Goal: Task Accomplishment & Management: Use online tool/utility

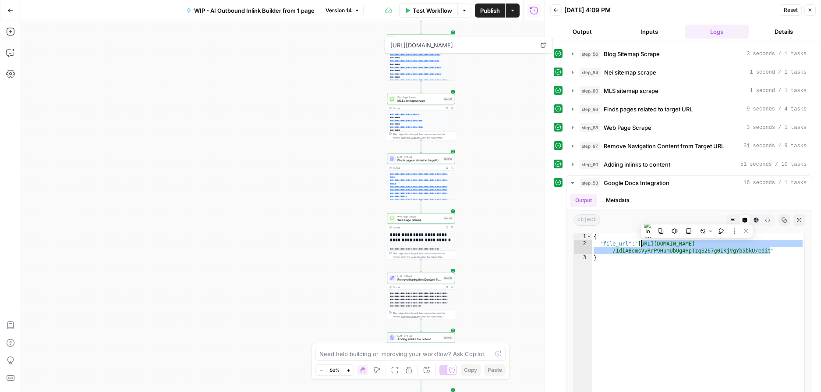
click at [414, 11] on span "Test Workflow" at bounding box center [432, 10] width 39 height 9
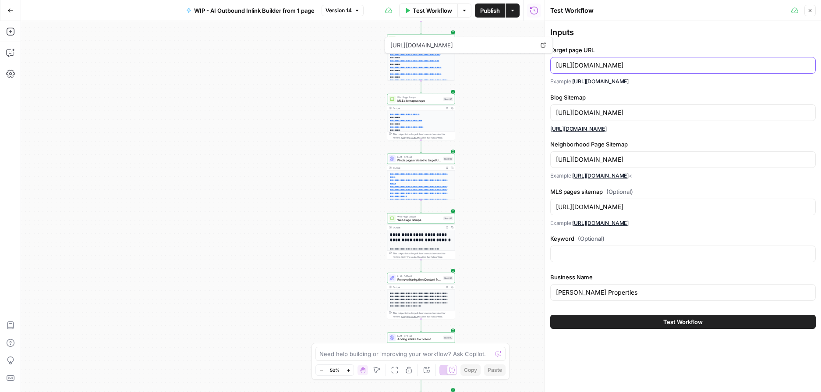
drag, startPoint x: 733, startPoint y: 64, endPoint x: 554, endPoint y: 63, distance: 178.8
click at [554, 63] on div "[URL][DOMAIN_NAME]" at bounding box center [684, 65] width 266 height 17
paste input "[DOMAIN_NAME][GEOGRAPHIC_DATA][US_STATE]"
drag, startPoint x: 626, startPoint y: 66, endPoint x: 554, endPoint y: 66, distance: 71.9
click at [554, 66] on div "[URL][DOMAIN_NAME][US_STATE]" at bounding box center [684, 65] width 266 height 17
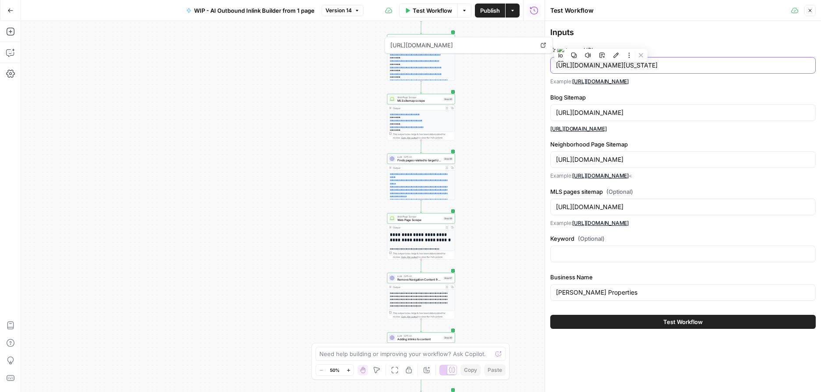
type input "[URL][DOMAIN_NAME][US_STATE]"
drag, startPoint x: 644, startPoint y: 112, endPoint x: 551, endPoint y: 110, distance: 93.4
click at [551, 110] on div "[URL][DOMAIN_NAME]" at bounding box center [684, 112] width 266 height 17
paste input "bethchang"
type input "[URL][DOMAIN_NAME]"
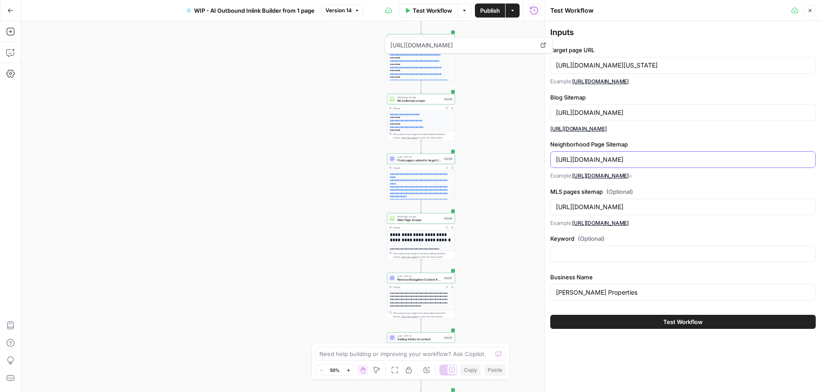
drag, startPoint x: 643, startPoint y: 160, endPoint x: 546, endPoint y: 159, distance: 97.3
click at [546, 159] on div "Test Workflow Close Inputs Target page URL [URL][DOMAIN_NAME][US_STATE] Example…" at bounding box center [683, 196] width 277 height 392
paste input "bethchang"
type input "[URL][DOMAIN_NAME]"
drag, startPoint x: 644, startPoint y: 206, endPoint x: 553, endPoint y: 205, distance: 91.2
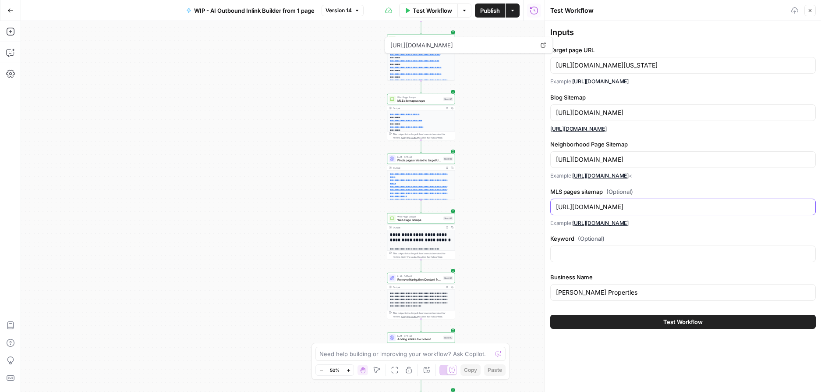
click at [553, 205] on div "[URL][DOMAIN_NAME]" at bounding box center [684, 207] width 266 height 17
paste input "bethchang"
type input "[URL][DOMAIN_NAME]"
drag, startPoint x: 621, startPoint y: 295, endPoint x: 553, endPoint y: 290, distance: 68.1
click at [553, 290] on div "[PERSON_NAME] Properties" at bounding box center [684, 292] width 266 height 17
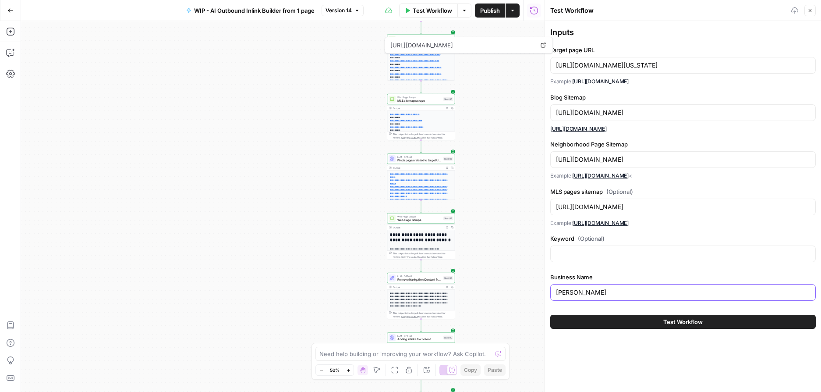
type input "[PERSON_NAME]"
click at [659, 316] on button "Test Workflow" at bounding box center [684, 322] width 266 height 14
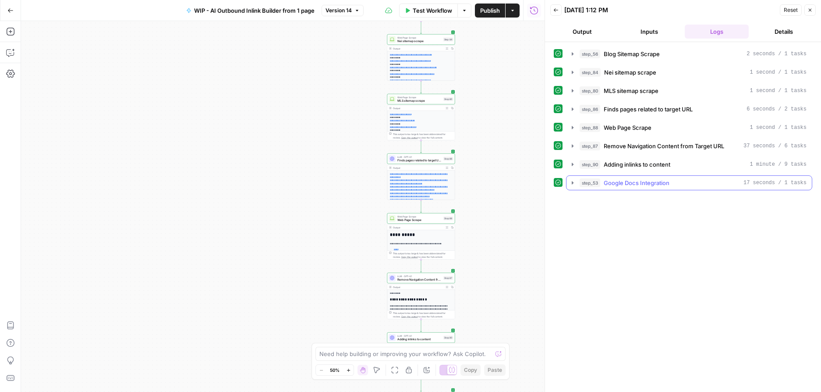
click at [573, 179] on icon "button" at bounding box center [572, 182] width 7 height 7
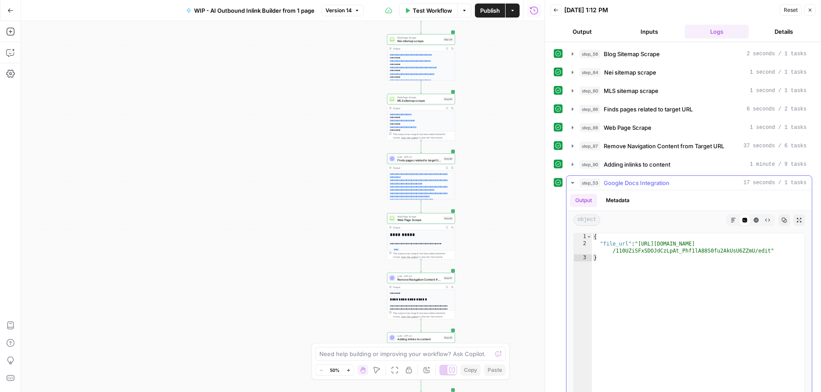
type textarea "**********"
drag, startPoint x: 771, startPoint y: 252, endPoint x: 643, endPoint y: 242, distance: 129.3
click at [643, 242] on div "{ "file_url" : "[URL][DOMAIN_NAME] /110UZiSFxSDOJdCzLpAt_Phf1lA88S0fu2AkUsU6ZZm…" at bounding box center [698, 326] width 213 height 186
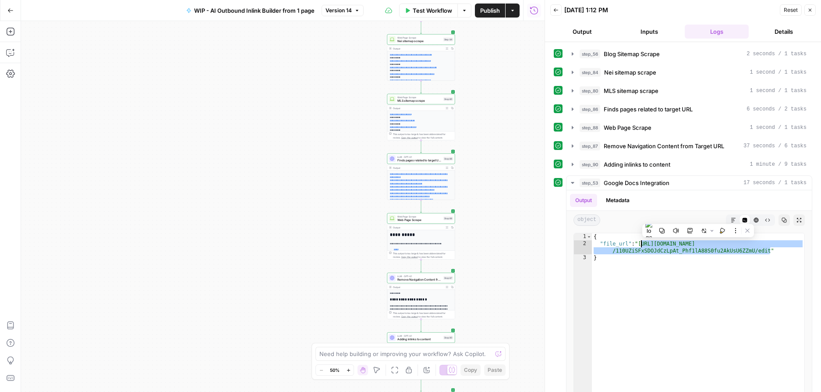
click at [420, 10] on span "Test Workflow" at bounding box center [432, 10] width 39 height 9
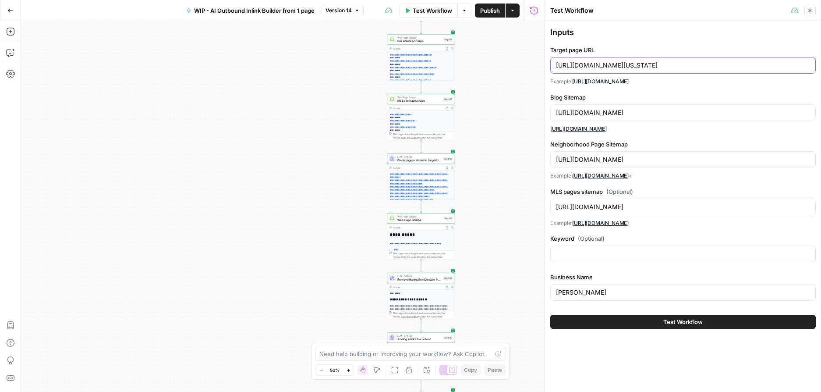
drag, startPoint x: 726, startPoint y: 68, endPoint x: 547, endPoint y: 64, distance: 178.4
click at [547, 64] on div "Test Workflow Close Inputs Target page URL [URL][DOMAIN_NAME][US_STATE] Example…" at bounding box center [683, 196] width 277 height 392
paste input "[DOMAIN_NAME][URL]"
drag, startPoint x: 648, startPoint y: 66, endPoint x: 555, endPoint y: 64, distance: 93.8
click at [555, 64] on div "[URL][DOMAIN_NAME]" at bounding box center [684, 65] width 266 height 17
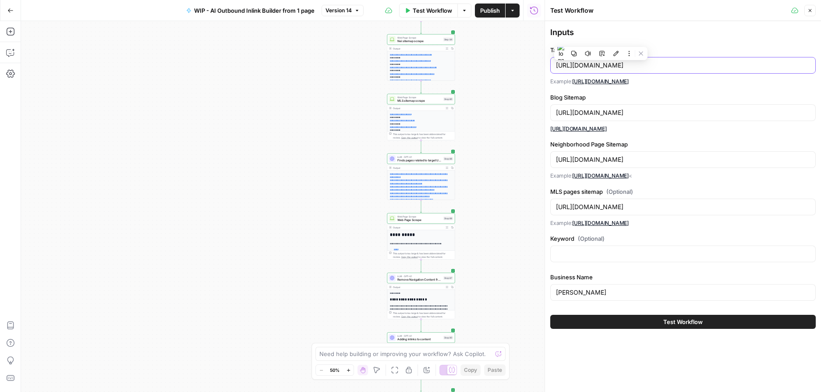
drag, startPoint x: 650, startPoint y: 64, endPoint x: 555, endPoint y: 65, distance: 95.6
click at [555, 65] on div "[URL][DOMAIN_NAME]" at bounding box center [684, 65] width 266 height 17
type input "[URL][DOMAIN_NAME]"
drag, startPoint x: 625, startPoint y: 111, endPoint x: 549, endPoint y: 110, distance: 75.4
click at [549, 110] on div "Test Workflow Close Inputs Target page URL [URL][DOMAIN_NAME] Example: [URL][DO…" at bounding box center [683, 196] width 277 height 392
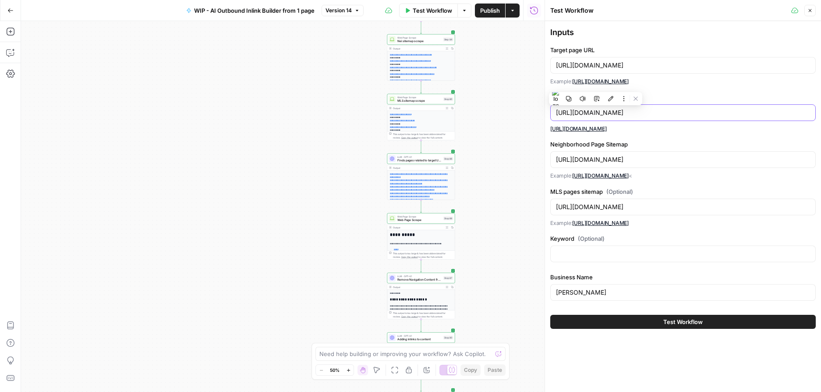
paste input "themacdonaldteam"
type input "[URL][DOMAIN_NAME]"
drag, startPoint x: 625, startPoint y: 160, endPoint x: 537, endPoint y: 160, distance: 87.2
click at [537, 160] on body "**********" at bounding box center [410, 196] width 821 height 392
click at [633, 156] on input "[URL][DOMAIN_NAME]" at bounding box center [683, 159] width 254 height 9
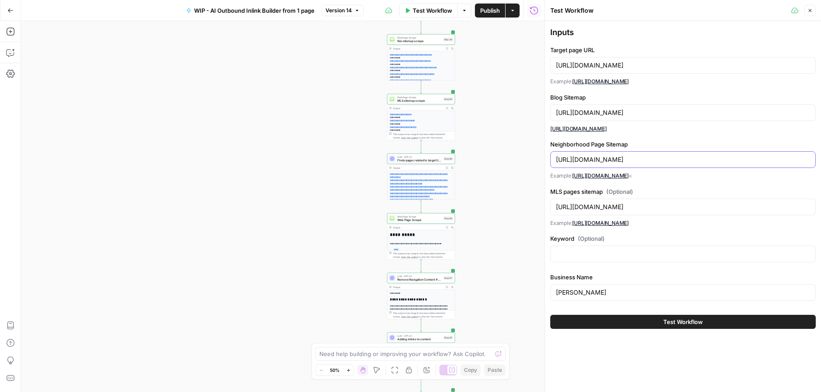
drag, startPoint x: 625, startPoint y: 158, endPoint x: 555, endPoint y: 158, distance: 69.7
click at [555, 158] on div "[URL][DOMAIN_NAME]" at bounding box center [684, 159] width 266 height 17
paste input "themacdonaldteam"
type input "[URL][DOMAIN_NAME]"
drag, startPoint x: 625, startPoint y: 206, endPoint x: 553, endPoint y: 199, distance: 72.1
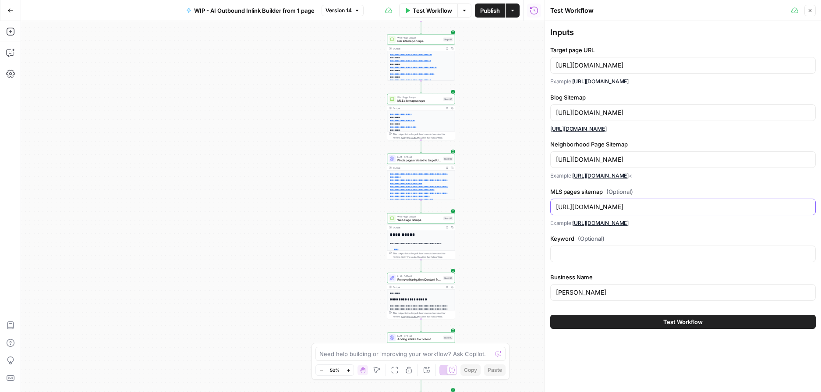
click at [553, 199] on div "[URL][DOMAIN_NAME]" at bounding box center [684, 207] width 266 height 17
paste input "themacdonaldteam"
type input "[URL][DOMAIN_NAME]"
drag, startPoint x: 609, startPoint y: 295, endPoint x: 506, endPoint y: 295, distance: 103.0
click at [506, 295] on body "**********" at bounding box center [410, 196] width 821 height 392
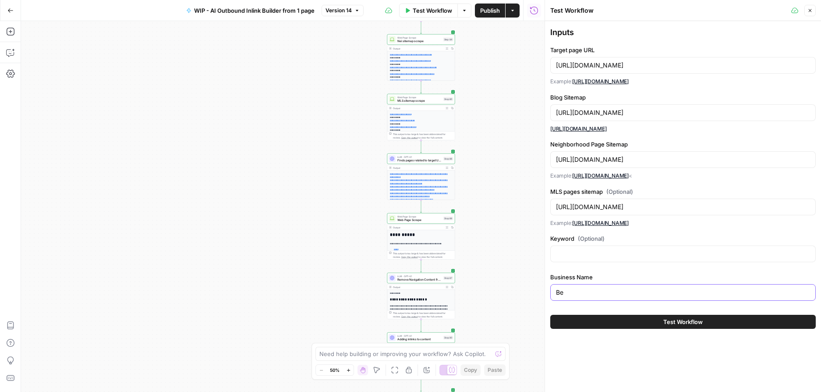
type input "B"
type input "The [PERSON_NAME] Team"
click at [636, 322] on button "Test Workflow" at bounding box center [684, 322] width 266 height 14
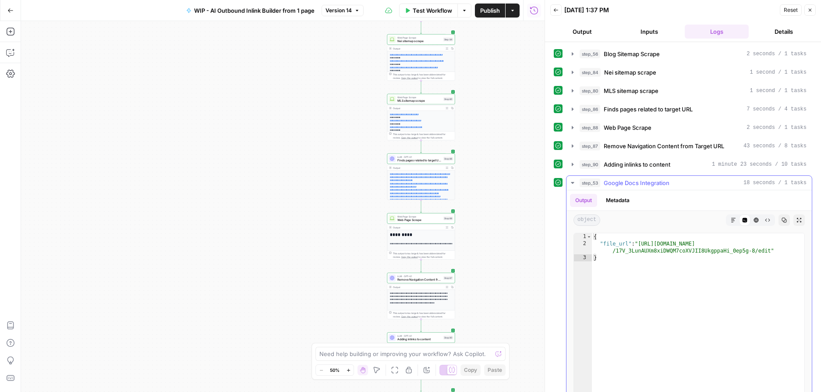
type textarea "**********"
drag, startPoint x: 771, startPoint y: 251, endPoint x: 642, endPoint y: 243, distance: 129.1
click at [642, 243] on div "{ "file_url" : "[URL][DOMAIN_NAME] /17V_3LunAUXm8xiDWQM7coXVJII8UkgppaHi_0ep5g-…" at bounding box center [698, 326] width 213 height 186
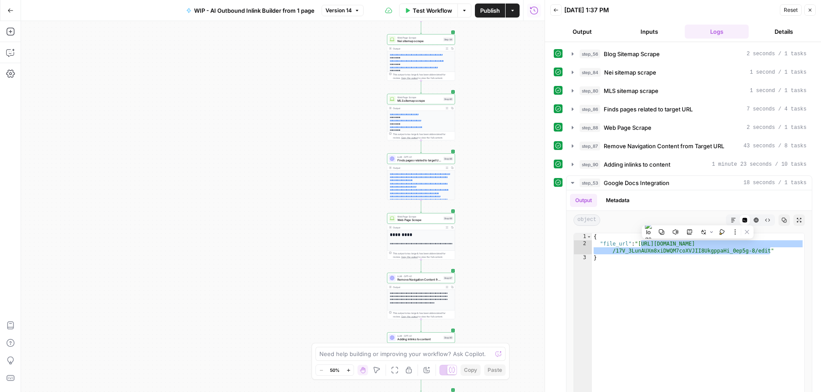
click at [440, 14] on span "Test Workflow" at bounding box center [432, 10] width 39 height 9
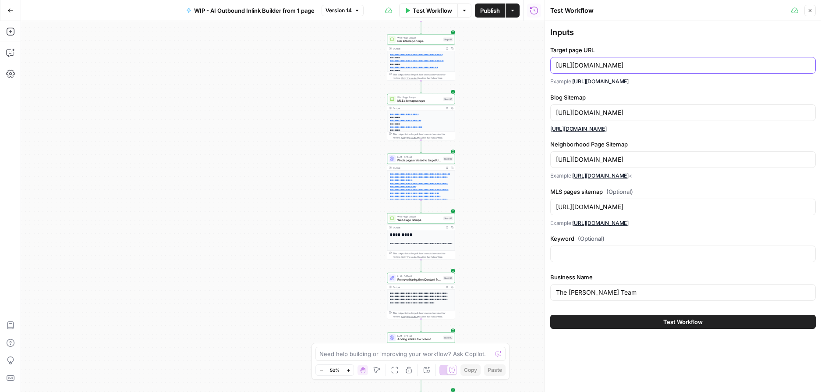
drag, startPoint x: 753, startPoint y: 68, endPoint x: 562, endPoint y: 60, distance: 190.9
click at [562, 60] on div "[URL][DOMAIN_NAME]" at bounding box center [684, 65] width 266 height 17
paste input "[DOMAIN_NAME][URL]"
type input "[URL][DOMAIN_NAME]"
click at [645, 72] on div "[URL][DOMAIN_NAME]" at bounding box center [684, 65] width 266 height 17
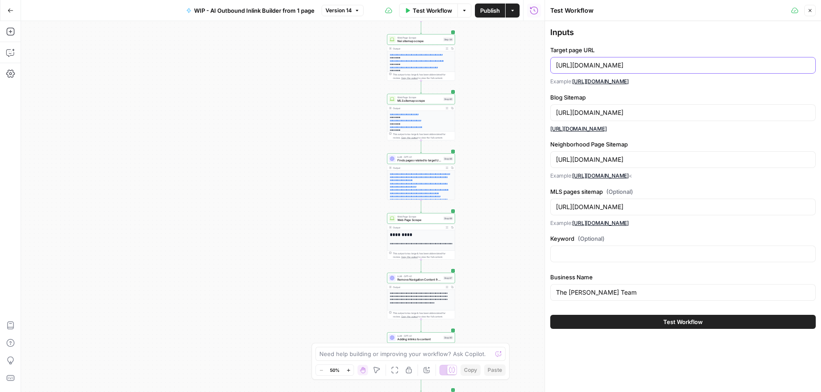
drag, startPoint x: 638, startPoint y: 65, endPoint x: 558, endPoint y: 66, distance: 80.2
click at [558, 66] on input "[URL][DOMAIN_NAME]" at bounding box center [683, 65] width 254 height 9
drag, startPoint x: 651, startPoint y: 114, endPoint x: 556, endPoint y: 114, distance: 94.2
click at [556, 114] on input "[URL][DOMAIN_NAME]" at bounding box center [683, 112] width 254 height 9
paste input "30arealestatefl"
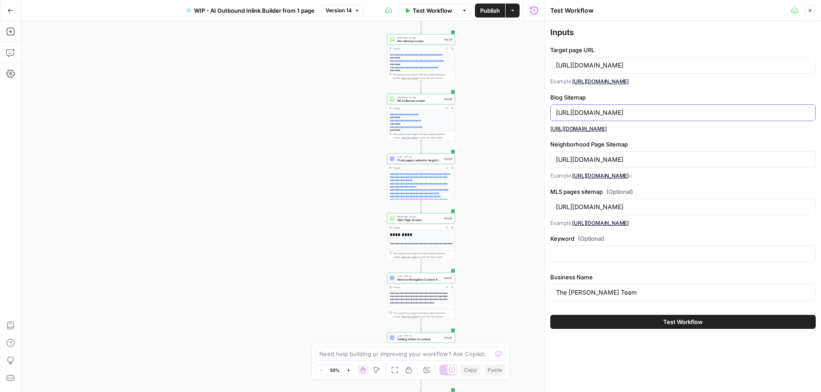
type input "[URL][DOMAIN_NAME]"
drag, startPoint x: 649, startPoint y: 160, endPoint x: 552, endPoint y: 156, distance: 97.0
click at [552, 156] on div "[URL][DOMAIN_NAME]" at bounding box center [684, 159] width 266 height 17
paste input "30arealestatefl"
type input "[URL][DOMAIN_NAME]"
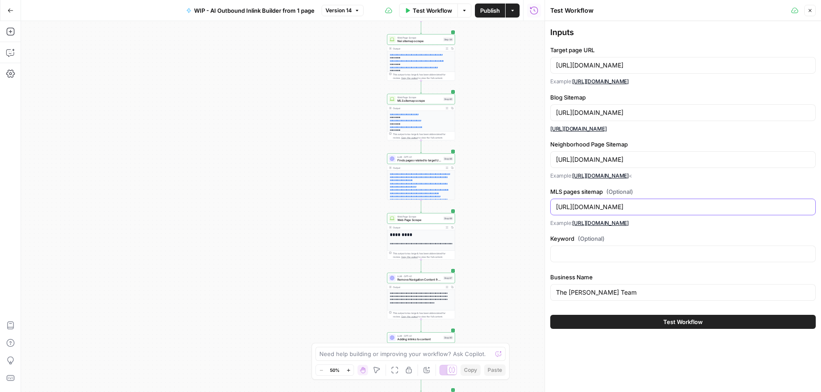
drag, startPoint x: 651, startPoint y: 206, endPoint x: 533, endPoint y: 206, distance: 117.0
click at [533, 206] on body "**********" at bounding box center [410, 196] width 821 height 392
click at [619, 205] on input "[URL][DOMAIN_NAME]" at bounding box center [683, 207] width 254 height 9
drag, startPoint x: 650, startPoint y: 205, endPoint x: 557, endPoint y: 207, distance: 93.4
click at [557, 207] on input "[URL][DOMAIN_NAME]" at bounding box center [683, 207] width 254 height 9
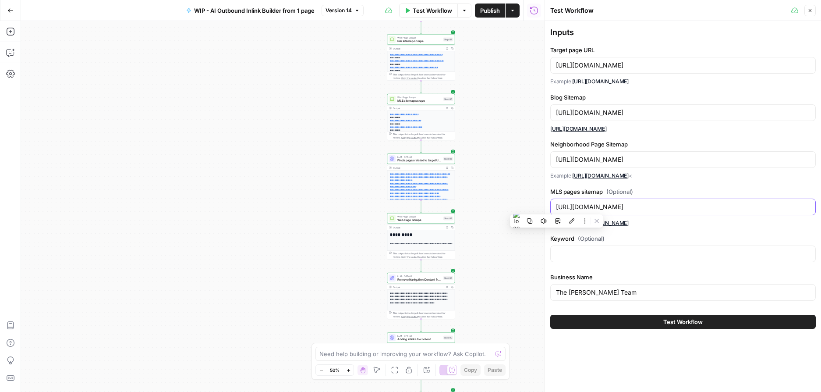
paste input "30arealestatefl"
type input "[URL][DOMAIN_NAME]"
drag, startPoint x: 638, startPoint y: 293, endPoint x: 547, endPoint y: 292, distance: 91.6
click at [547, 292] on div "Test Workflow Close Inputs Target page URL [URL][DOMAIN_NAME] Example: [URL][DO…" at bounding box center [683, 196] width 277 height 392
type input "[PERSON_NAME] & Co."
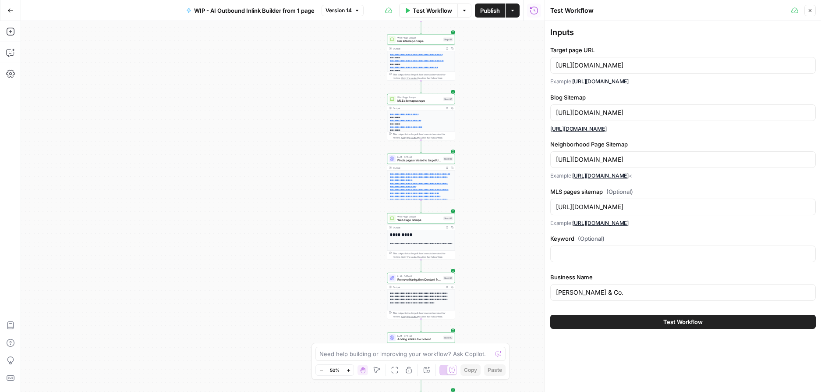
click at [658, 321] on button "Test Workflow" at bounding box center [684, 322] width 266 height 14
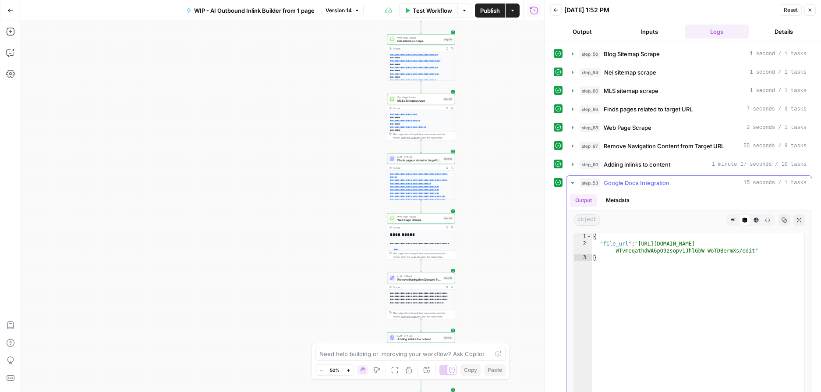
type textarea "**********"
drag, startPoint x: 756, startPoint y: 249, endPoint x: 643, endPoint y: 242, distance: 113.3
click at [643, 242] on div "{ "file_url" : "[URL][DOMAIN_NAME] -WTvmeqathdWA6pO9zsopv1JhlGbW-WoTDBermXs/edi…" at bounding box center [698, 326] width 213 height 186
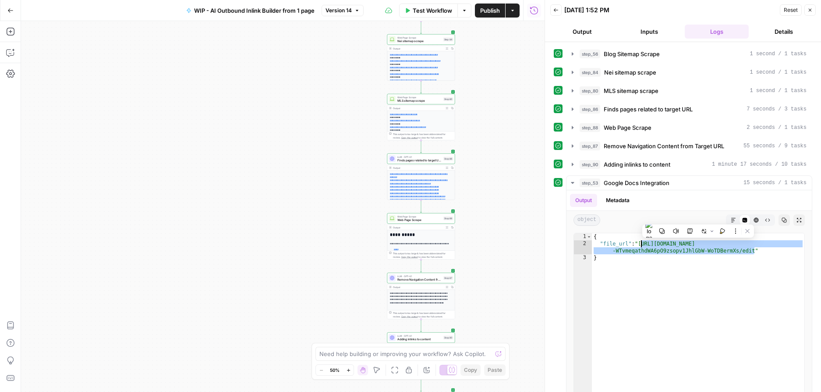
click at [444, 4] on button "Test Workflow" at bounding box center [428, 11] width 59 height 14
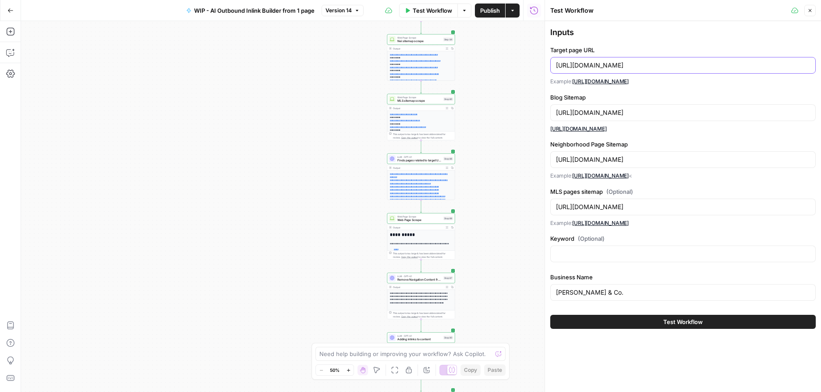
drag, startPoint x: 727, startPoint y: 64, endPoint x: 558, endPoint y: 59, distance: 168.9
click at [558, 59] on div "[URL][DOMAIN_NAME]" at bounding box center [684, 65] width 266 height 17
paste input "[DOMAIN_NAME][URL]"
click at [618, 66] on input "[URL][DOMAIN_NAME]" at bounding box center [683, 65] width 254 height 9
drag, startPoint x: 614, startPoint y: 66, endPoint x: 533, endPoint y: 66, distance: 81.5
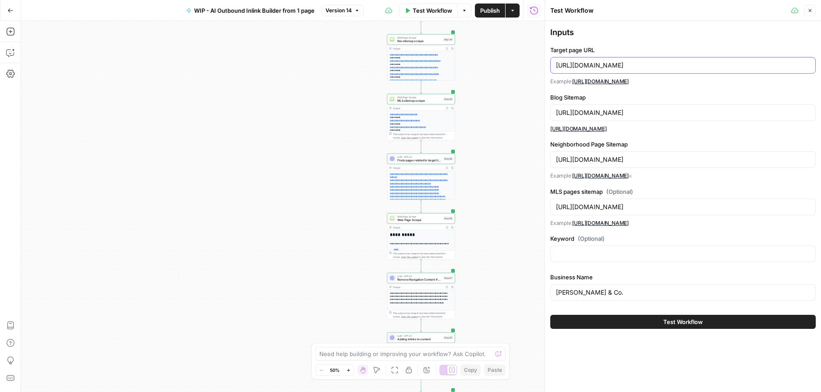
click at [533, 66] on body "**********" at bounding box center [410, 196] width 821 height 392
click at [600, 65] on input "[URL][DOMAIN_NAME]" at bounding box center [683, 65] width 254 height 9
drag, startPoint x: 615, startPoint y: 65, endPoint x: 558, endPoint y: 64, distance: 57.4
click at [558, 64] on input "[URL][DOMAIN_NAME]" at bounding box center [683, 65] width 254 height 9
type input "[URL][DOMAIN_NAME]"
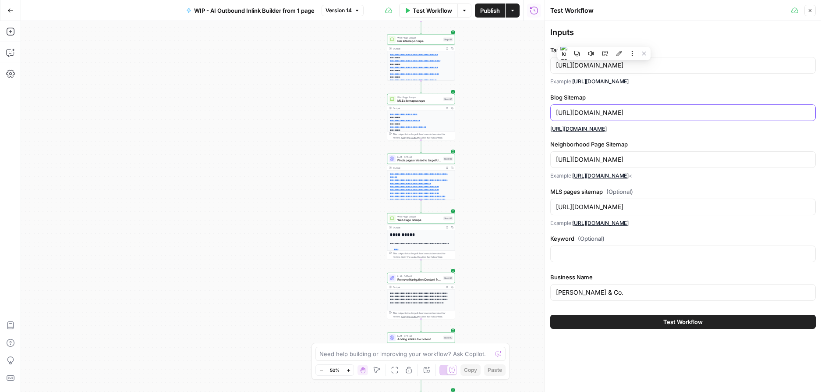
drag, startPoint x: 637, startPoint y: 113, endPoint x: 557, endPoint y: 111, distance: 80.7
click at [557, 111] on input "[URL][DOMAIN_NAME]" at bounding box center [683, 112] width 254 height 9
paste input "thedhs"
type input "[URL][DOMAIN_NAME]"
drag, startPoint x: 638, startPoint y: 160, endPoint x: 557, endPoint y: 161, distance: 80.7
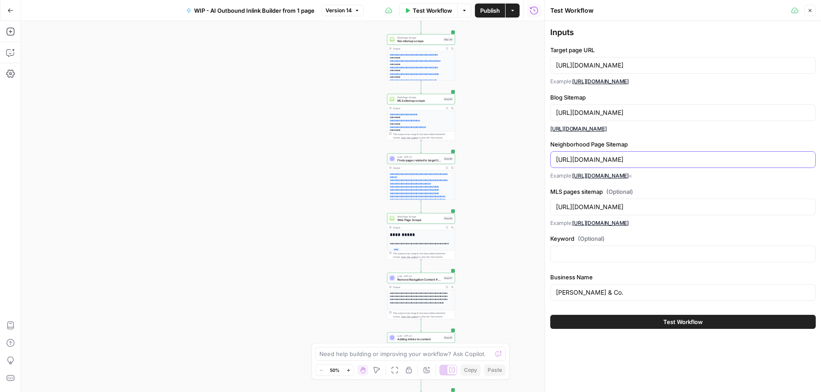
click at [557, 161] on input "[URL][DOMAIN_NAME]" at bounding box center [683, 159] width 254 height 9
paste input "thedhs"
type input "[URL][DOMAIN_NAME]"
drag, startPoint x: 638, startPoint y: 206, endPoint x: 551, endPoint y: 209, distance: 87.3
click at [551, 209] on div "[URL][DOMAIN_NAME]" at bounding box center [684, 207] width 266 height 17
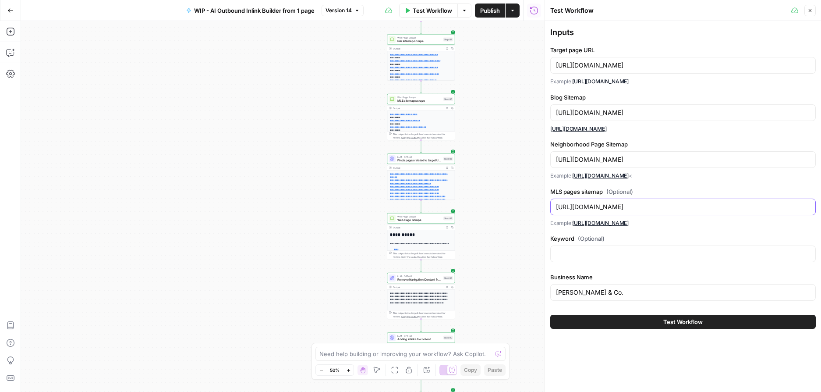
paste input "thedhs"
type input "[URL][DOMAIN_NAME]"
drag, startPoint x: 609, startPoint y: 293, endPoint x: 541, endPoint y: 292, distance: 67.9
click at [545, 292] on div "Test Workflow Close Inputs Target page URL [URL][DOMAIN_NAME] Example: [URL][DO…" at bounding box center [683, 196] width 277 height 392
type input "[PERSON_NAME]"
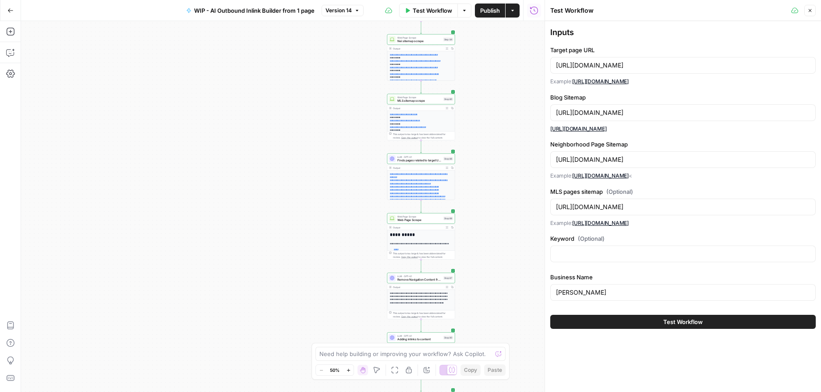
click at [670, 325] on span "Test Workflow" at bounding box center [683, 321] width 39 height 9
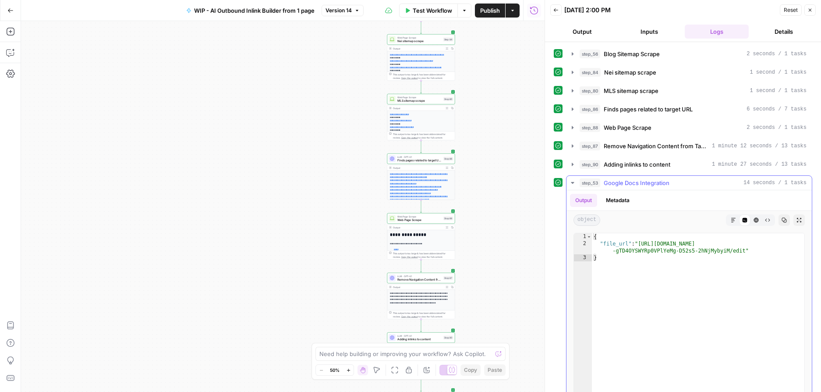
type textarea "**********"
drag, startPoint x: 746, startPoint y: 252, endPoint x: 642, endPoint y: 240, distance: 104.5
click at [642, 240] on div "{ "file_url" : "[URL][DOMAIN_NAME] -gTD4OYSWYRp0VPlYeMg-D52s5-2hNjMybyiM/edit" }" at bounding box center [698, 326] width 213 height 186
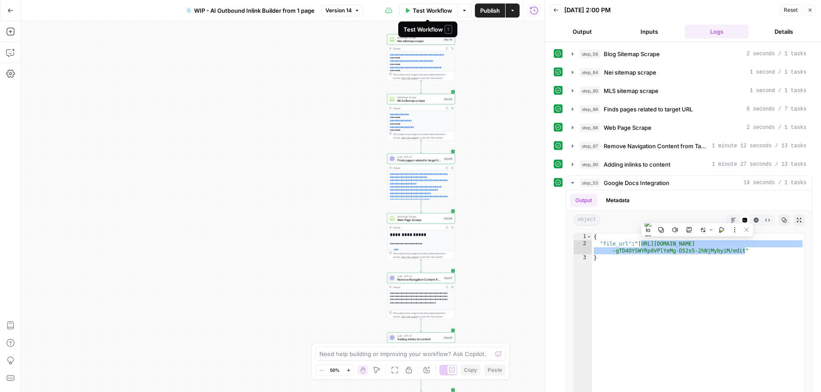
click at [418, 13] on span "Test Workflow" at bounding box center [432, 10] width 39 height 9
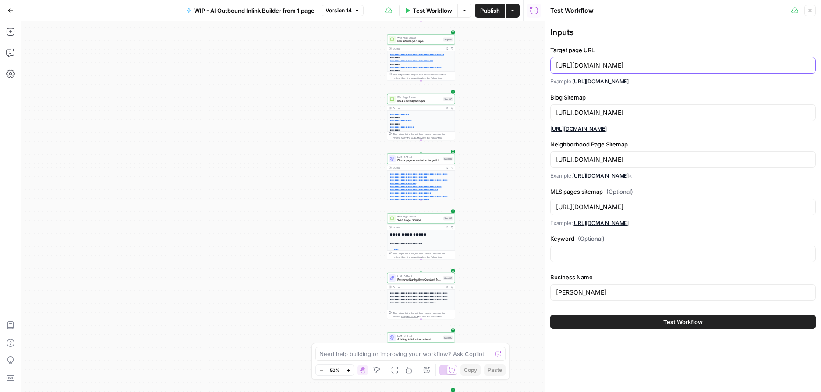
drag, startPoint x: 718, startPoint y: 68, endPoint x: 504, endPoint y: 66, distance: 213.9
click at [504, 66] on body "**********" at bounding box center [410, 196] width 821 height 392
drag, startPoint x: 701, startPoint y: 110, endPoint x: 547, endPoint y: 110, distance: 154.7
click at [547, 110] on div "Test Workflow Close Inputs Target page URL [URL][DOMAIN_NAME] Example: [URL][DO…" at bounding box center [683, 196] width 277 height 392
drag, startPoint x: 729, startPoint y: 160, endPoint x: 553, endPoint y: 163, distance: 175.4
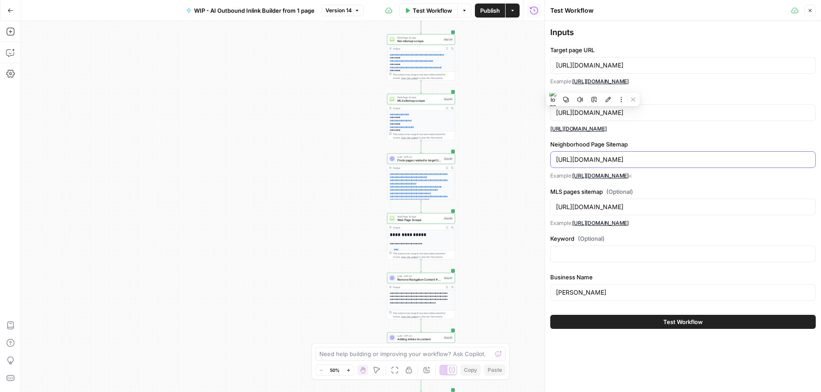
click at [553, 163] on div "[URL][DOMAIN_NAME]" at bounding box center [684, 159] width 266 height 17
click at [445, 12] on span "Test Workflow" at bounding box center [432, 10] width 39 height 9
drag, startPoint x: 740, startPoint y: 64, endPoint x: 545, endPoint y: 63, distance: 195.1
click at [545, 63] on div "Test Workflow Close Inputs Target page URL [URL][DOMAIN_NAME] Example: [URL][DO…" at bounding box center [683, 196] width 277 height 392
paste input "[DOMAIN_NAME][URL]"
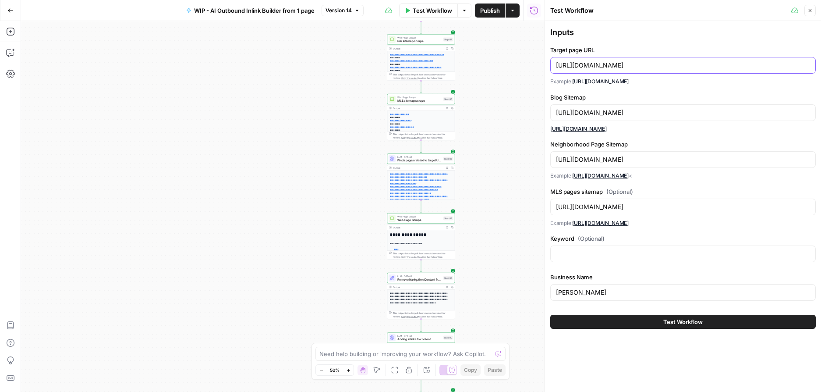
drag, startPoint x: 654, startPoint y: 66, endPoint x: 547, endPoint y: 66, distance: 106.5
click at [547, 66] on div "Test Workflow Close Inputs Target page URL [URL][DOMAIN_NAME] Example: [URL][DO…" at bounding box center [683, 196] width 277 height 392
type input "[URL][DOMAIN_NAME]"
drag, startPoint x: 614, startPoint y: 111, endPoint x: 544, endPoint y: 110, distance: 70.6
click at [545, 110] on div "Test Workflow Close Inputs Target page URL [URL][DOMAIN_NAME] Example: [URL][DO…" at bounding box center [683, 196] width 277 height 392
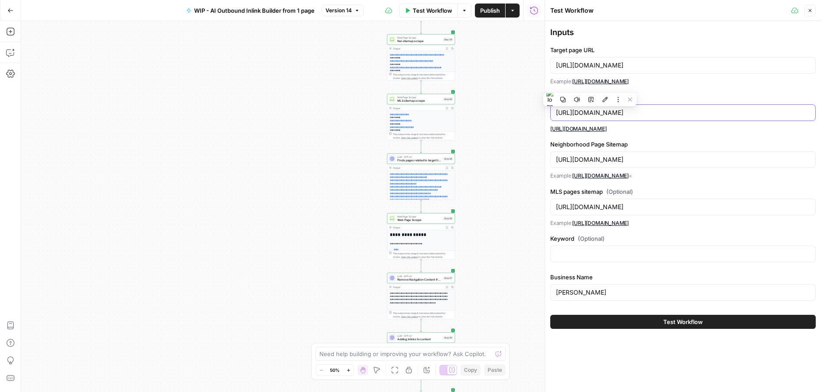
paste input "breitenbachadvisory"
type input "[URL][DOMAIN_NAME]"
drag, startPoint x: 615, startPoint y: 158, endPoint x: 549, endPoint y: 157, distance: 65.3
click at [549, 157] on div "Test Workflow Close Inputs Target page URL [URL][DOMAIN_NAME] Example: [URL][DO…" at bounding box center [683, 196] width 277 height 392
paste input "breitenbachadvisory"
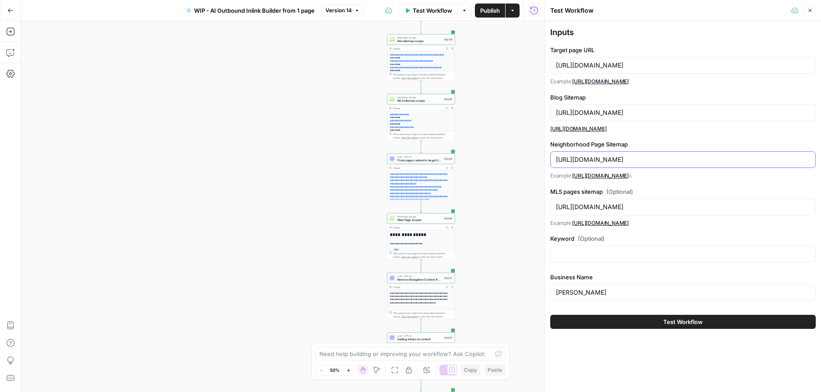
type input "[URL][DOMAIN_NAME]"
drag, startPoint x: 615, startPoint y: 206, endPoint x: 533, endPoint y: 207, distance: 82.0
click at [533, 207] on body "**********" at bounding box center [410, 196] width 821 height 392
paste input "[URL][DOMAIN_NAME]"
click at [609, 207] on input "[URL][DOMAIN_NAME]" at bounding box center [683, 207] width 254 height 9
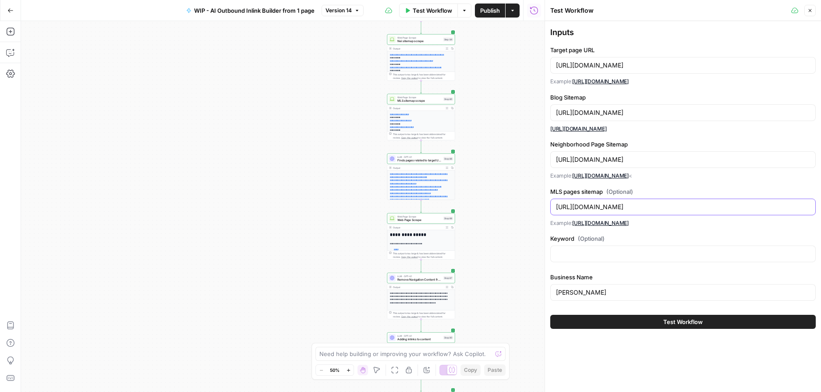
drag, startPoint x: 614, startPoint y: 207, endPoint x: 556, endPoint y: 206, distance: 57.4
click at [556, 206] on input "[URL][DOMAIN_NAME]" at bounding box center [683, 207] width 254 height 9
paste input "breitenbachadvisory"
type input "[URL][DOMAIN_NAME]"
click at [605, 291] on input "[PERSON_NAME]" at bounding box center [683, 292] width 254 height 9
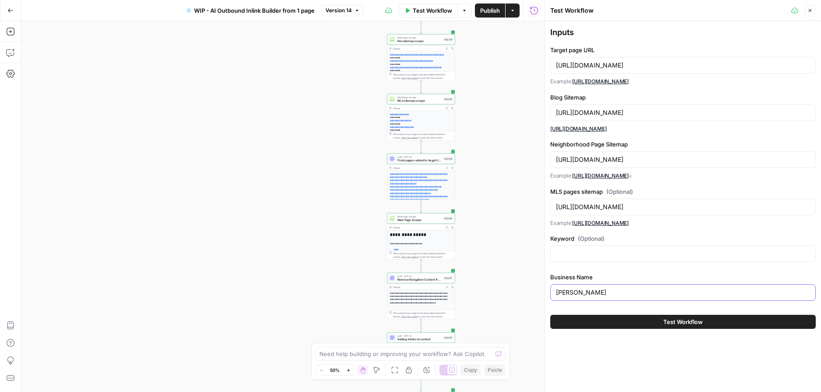
drag, startPoint x: 611, startPoint y: 291, endPoint x: 516, endPoint y: 291, distance: 94.2
click at [516, 291] on body "**********" at bounding box center [410, 196] width 821 height 392
type input "[PERSON_NAME]"
drag, startPoint x: 615, startPoint y: 294, endPoint x: 554, endPoint y: 293, distance: 61.8
click at [554, 293] on div "[PERSON_NAME]" at bounding box center [684, 292] width 266 height 17
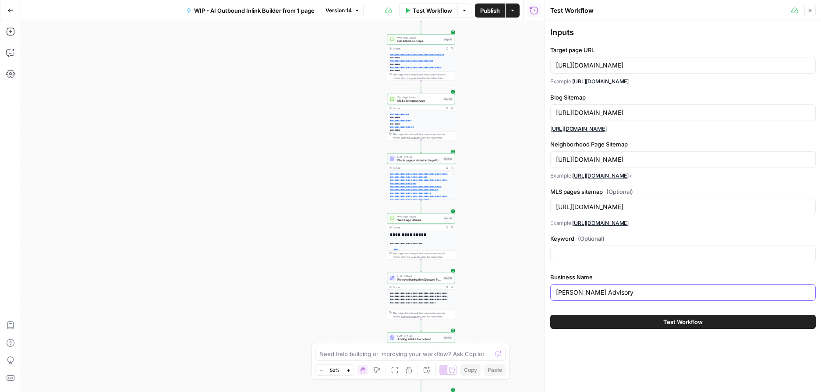
type input "[PERSON_NAME] Advisory"
click at [617, 323] on button "Test Workflow" at bounding box center [684, 322] width 266 height 14
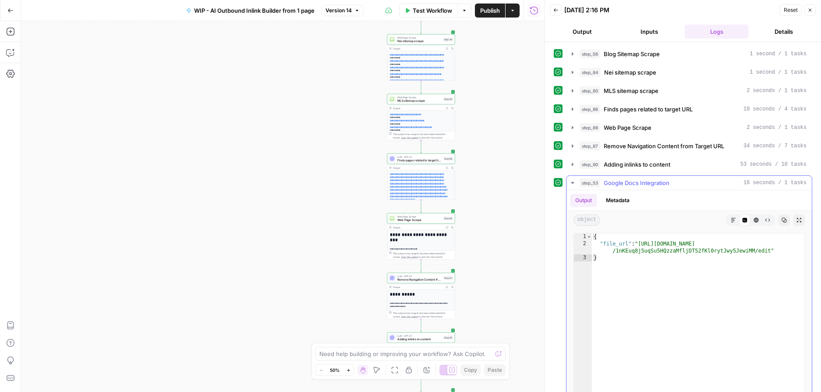
type textarea "**********"
drag, startPoint x: 771, startPoint y: 252, endPoint x: 642, endPoint y: 240, distance: 129.9
click at [642, 240] on div "{ "file_url" : "[URL][DOMAIN_NAME] /1nKEuq8j5uqSu5HQzzaMfljDT52fKl0rytJwy5JewiM…" at bounding box center [698, 326] width 213 height 186
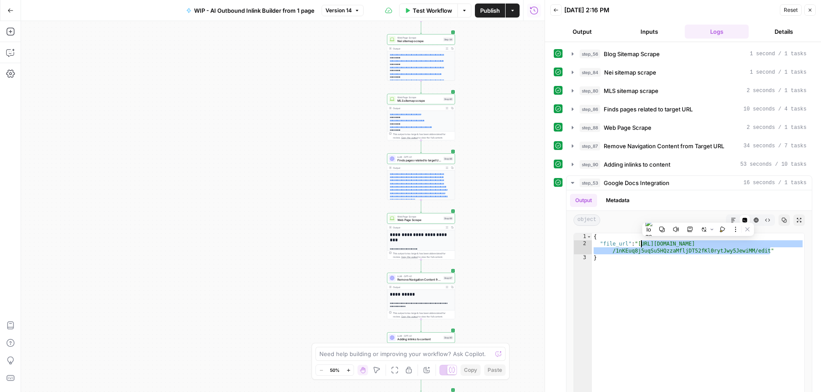
click at [433, 8] on span "Test Workflow" at bounding box center [432, 10] width 39 height 9
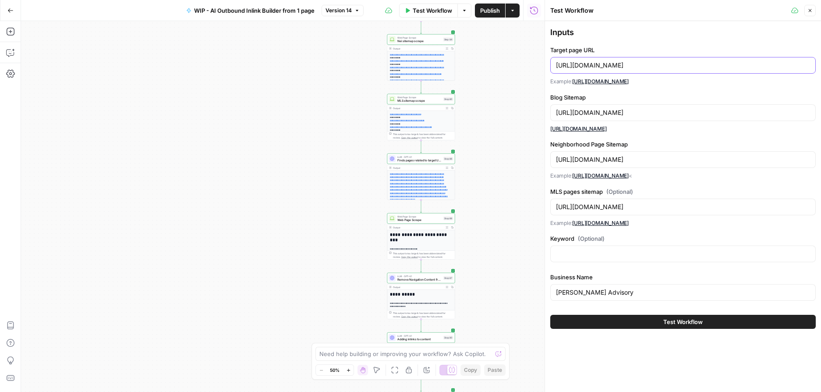
drag, startPoint x: 747, startPoint y: 66, endPoint x: 556, endPoint y: 64, distance: 191.1
click at [556, 64] on input "[URL][DOMAIN_NAME]" at bounding box center [683, 65] width 254 height 9
paste input "[DOMAIN_NAME][URL]"
click at [651, 68] on input "[URL][DOMAIN_NAME]" at bounding box center [683, 65] width 254 height 9
drag, startPoint x: 617, startPoint y: 65, endPoint x: 555, endPoint y: 64, distance: 61.4
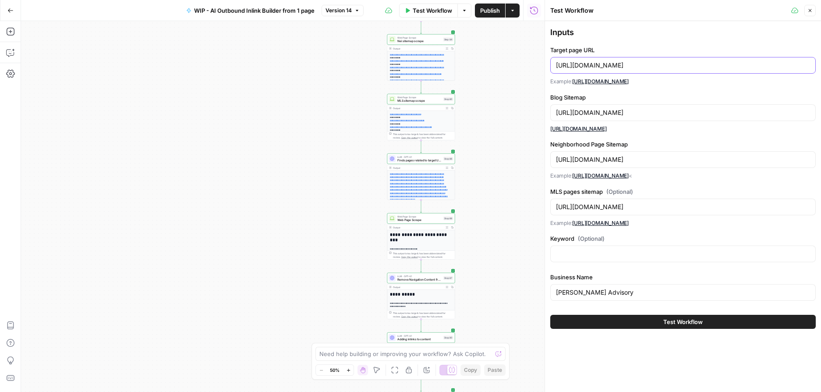
click at [555, 64] on div "[URL][DOMAIN_NAME]" at bounding box center [684, 65] width 266 height 17
type input "[URL][DOMAIN_NAME]"
drag, startPoint x: 653, startPoint y: 112, endPoint x: 550, endPoint y: 112, distance: 103.0
click at [551, 112] on div "[URL][DOMAIN_NAME]" at bounding box center [684, 112] width 266 height 17
paste input "jillfusari"
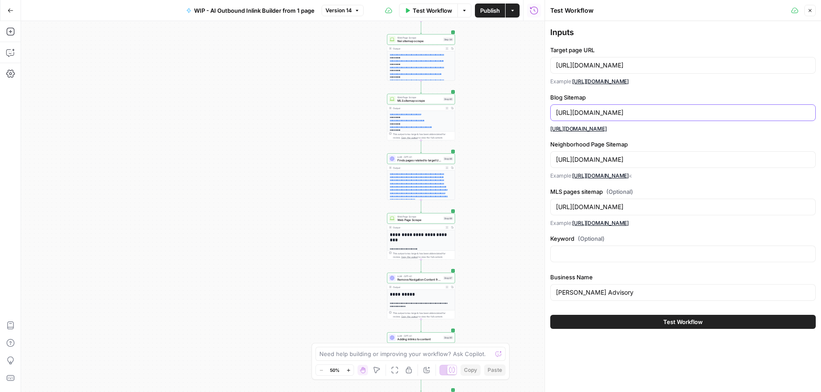
type input "[URL][DOMAIN_NAME]"
drag, startPoint x: 654, startPoint y: 161, endPoint x: 551, endPoint y: 158, distance: 103.5
click at [551, 158] on div "[URL][DOMAIN_NAME]" at bounding box center [684, 159] width 266 height 17
paste input "jillfusari"
type input "[URL][DOMAIN_NAME]"
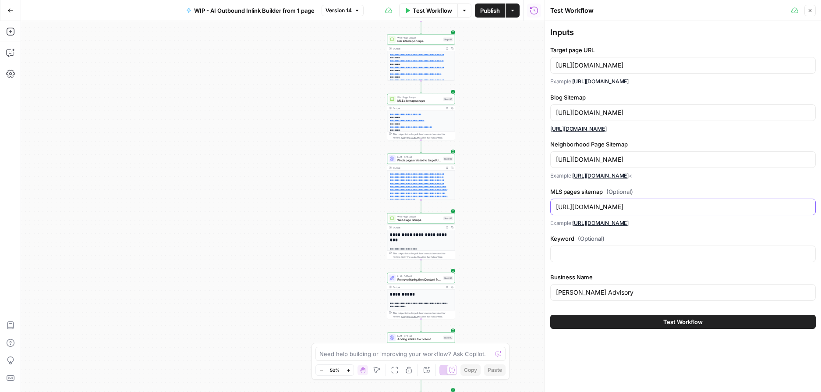
drag, startPoint x: 654, startPoint y: 206, endPoint x: 550, endPoint y: 206, distance: 103.5
click at [551, 206] on div "[URL][DOMAIN_NAME]" at bounding box center [684, 207] width 266 height 17
paste input "jillfusari"
type input "[URL][DOMAIN_NAME]"
drag, startPoint x: 633, startPoint y: 291, endPoint x: 503, endPoint y: 291, distance: 130.2
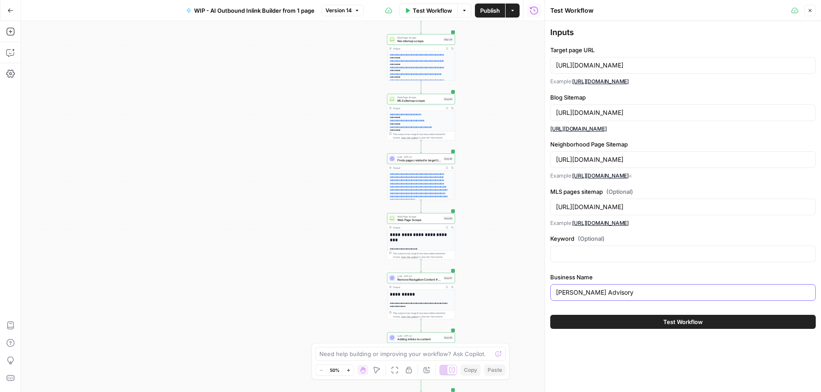
click at [503, 291] on body "**********" at bounding box center [410, 196] width 821 height 392
drag, startPoint x: 626, startPoint y: 295, endPoint x: 551, endPoint y: 291, distance: 74.6
click at [551, 291] on div "[PERSON_NAME] Advisory" at bounding box center [684, 292] width 266 height 17
type input "[PERSON_NAME]"
click at [676, 320] on span "Test Workflow" at bounding box center [683, 321] width 39 height 9
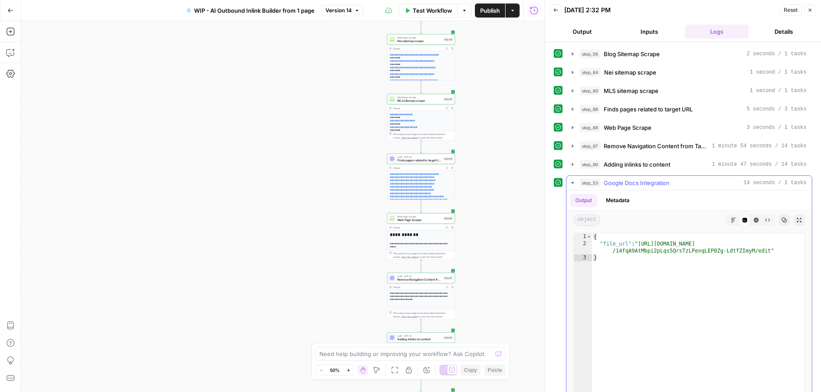
type textarea "**********"
drag, startPoint x: 772, startPoint y: 250, endPoint x: 732, endPoint y: 250, distance: 39.9
click at [732, 250] on div "{ "file_url" : "[URL][DOMAIN_NAME] /14fqA9AtMbpi2pLqs5QrsTzLPenqLEP0Zg-LdtfZImy…" at bounding box center [698, 326] width 213 height 186
click at [768, 250] on div "{ "file_url" : "[URL][DOMAIN_NAME] /14fqA9AtMbpi2pLqs5QrsTzLPenqLEP0Zg-LdtfZImy…" at bounding box center [698, 326] width 213 height 186
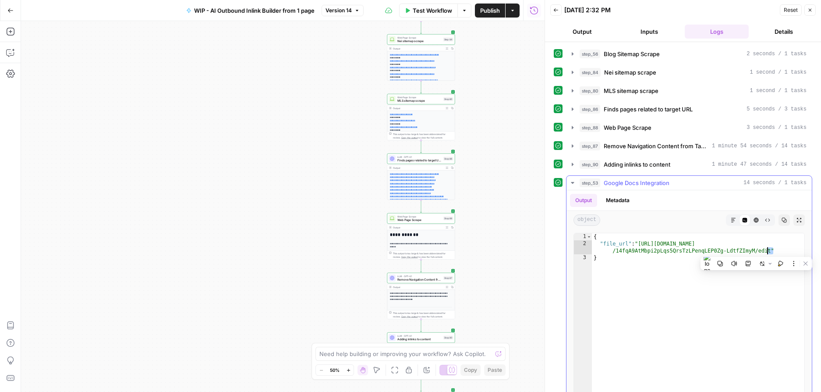
click at [768, 250] on div "{ "file_url" : "[URL][DOMAIN_NAME] /14fqA9AtMbpi2pLqs5QrsTzLPenqLEP0Zg-LdtfZImy…" at bounding box center [698, 326] width 213 height 186
drag, startPoint x: 771, startPoint y: 250, endPoint x: 643, endPoint y: 241, distance: 128.3
click at [643, 241] on div "{ "file_url" : "[URL][DOMAIN_NAME] /14fqA9AtMbpi2pLqs5QrsTzLPenqLEP0Zg-LdtfZImy…" at bounding box center [698, 326] width 213 height 186
